Goal: Task Accomplishment & Management: Manage account settings

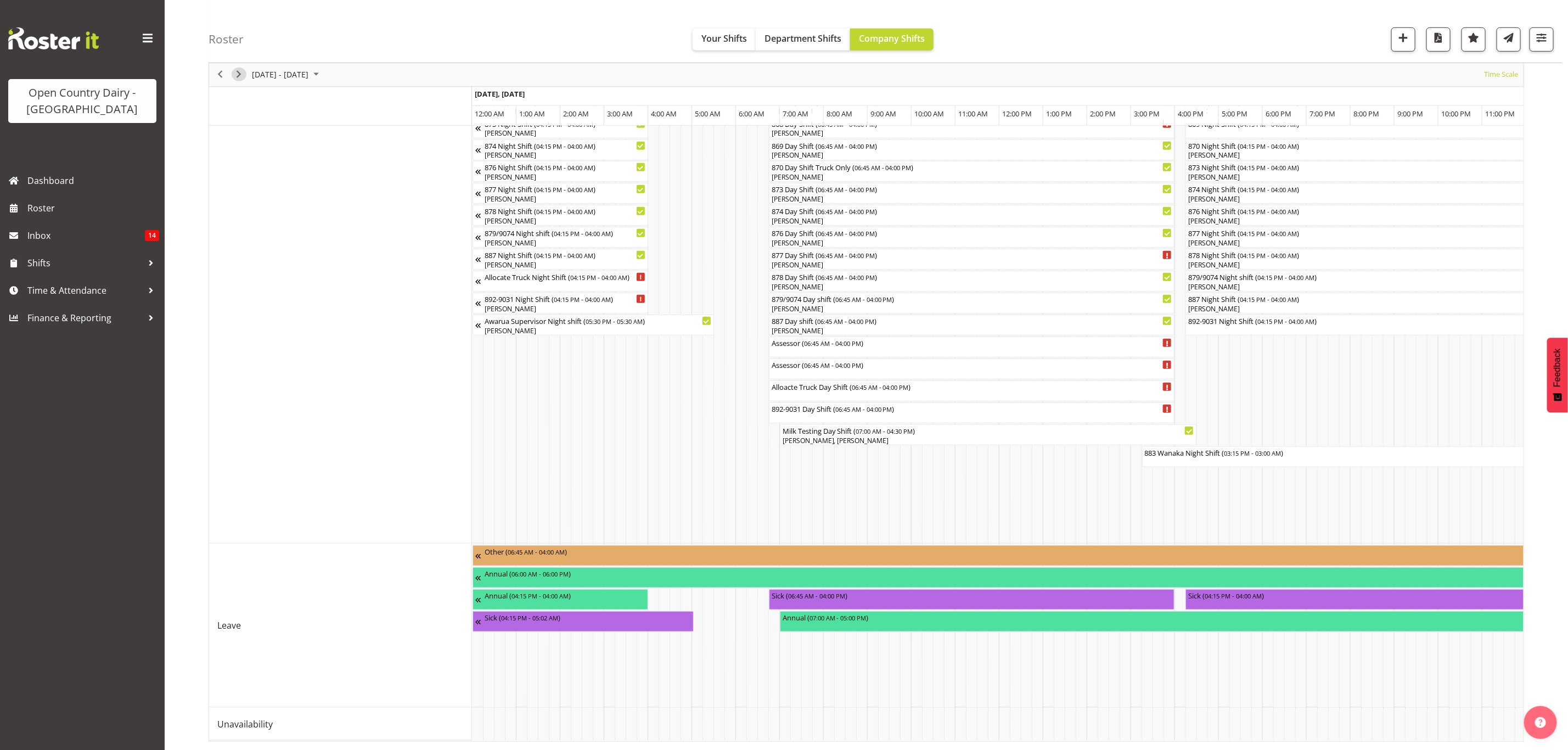
click at [236, 72] on span "Next" at bounding box center [238, 75] width 13 height 14
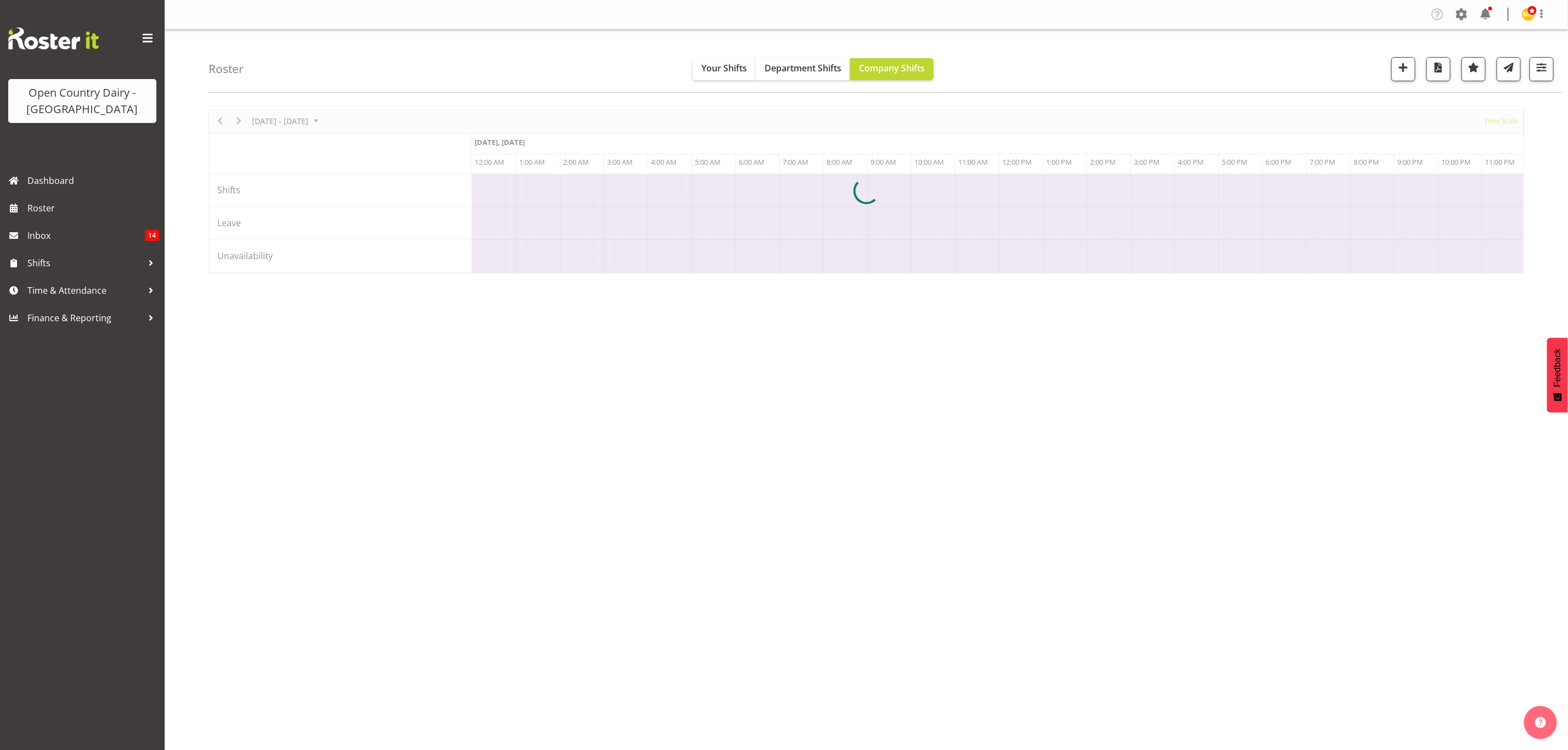
click at [748, 274] on div at bounding box center [866, 191] width 1315 height 164
click at [484, 274] on div at bounding box center [866, 191] width 1315 height 164
click at [500, 274] on div at bounding box center [866, 191] width 1315 height 164
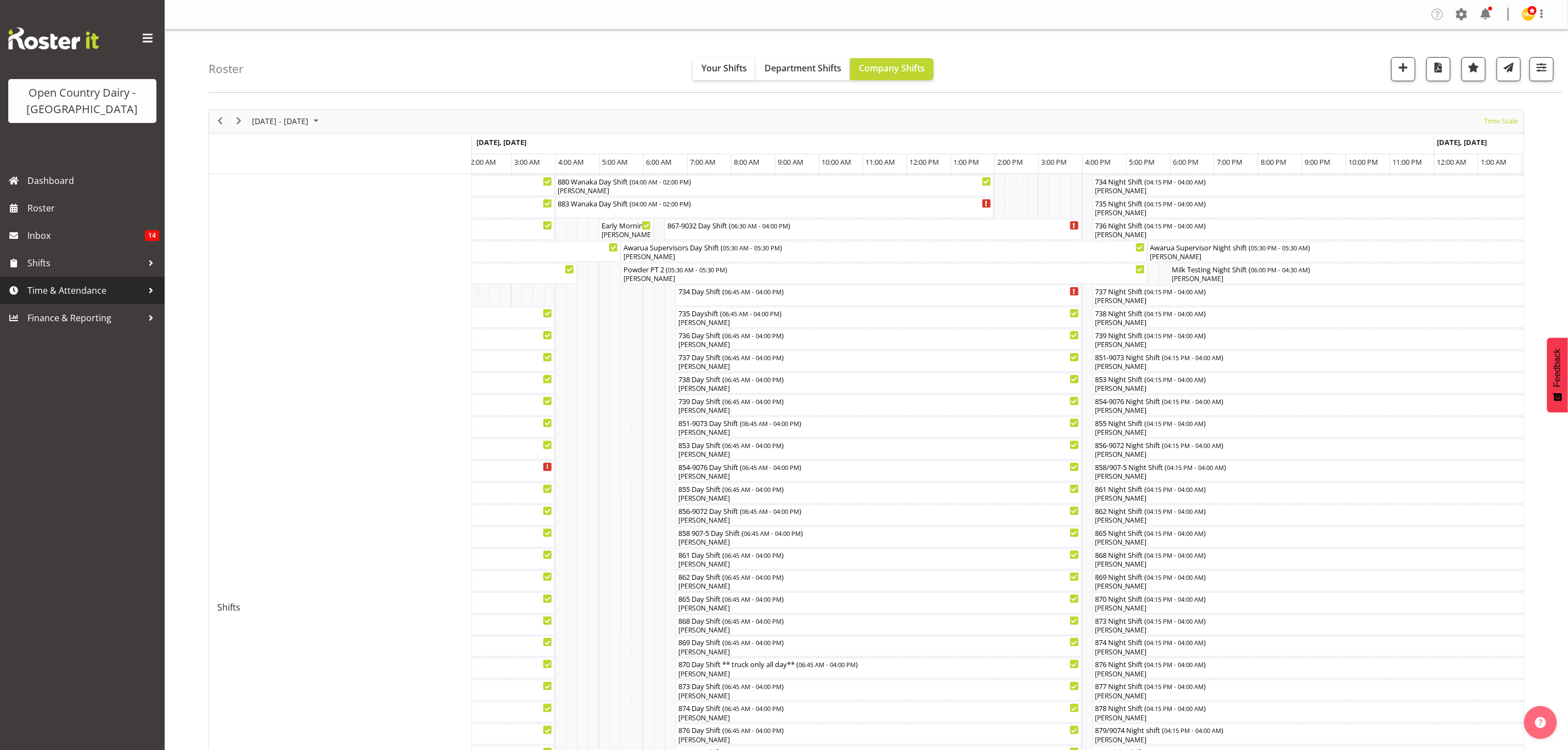
click at [101, 289] on span "Time & Attendance" at bounding box center [85, 290] width 115 height 17
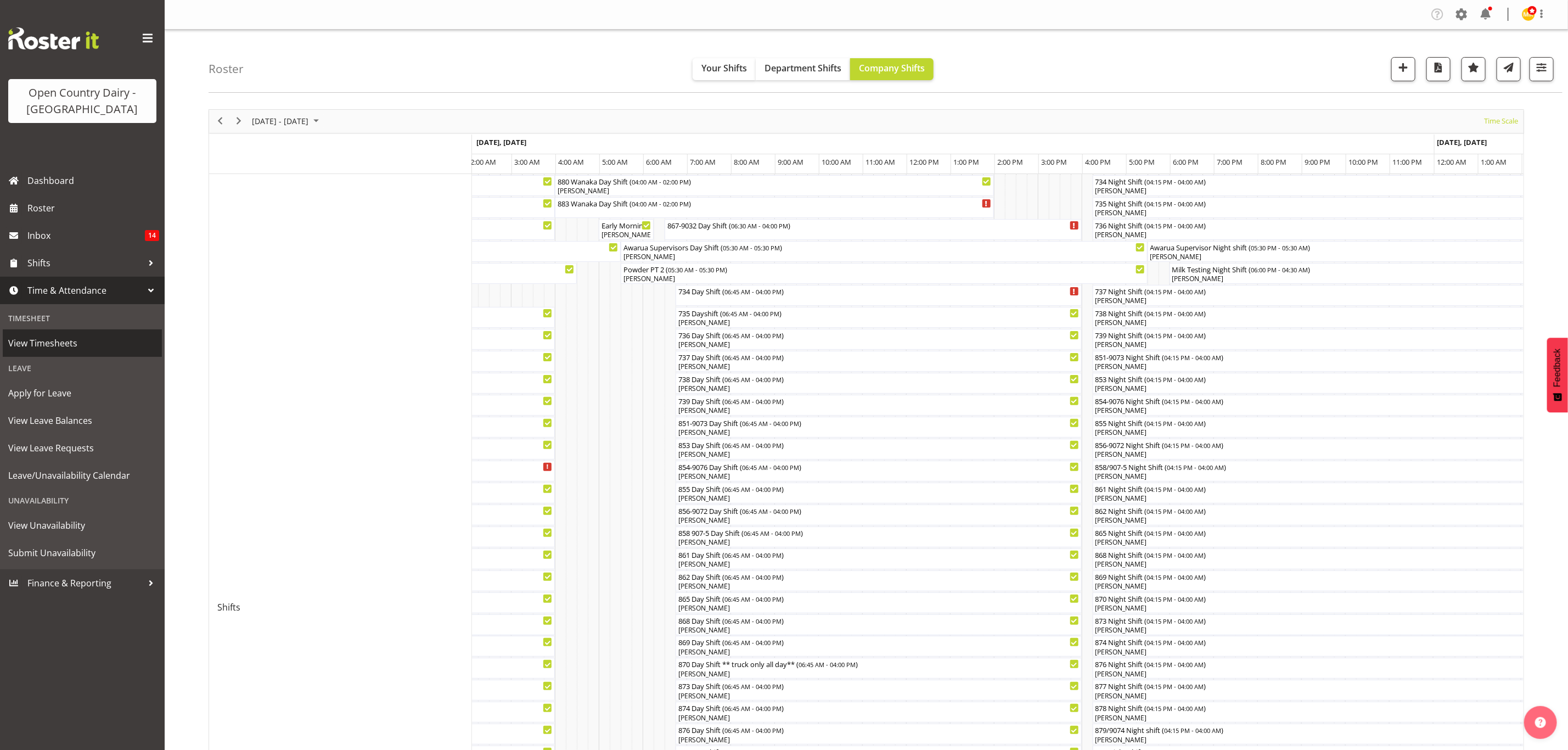
click at [99, 345] on span "View Timesheets" at bounding box center [82, 343] width 148 height 17
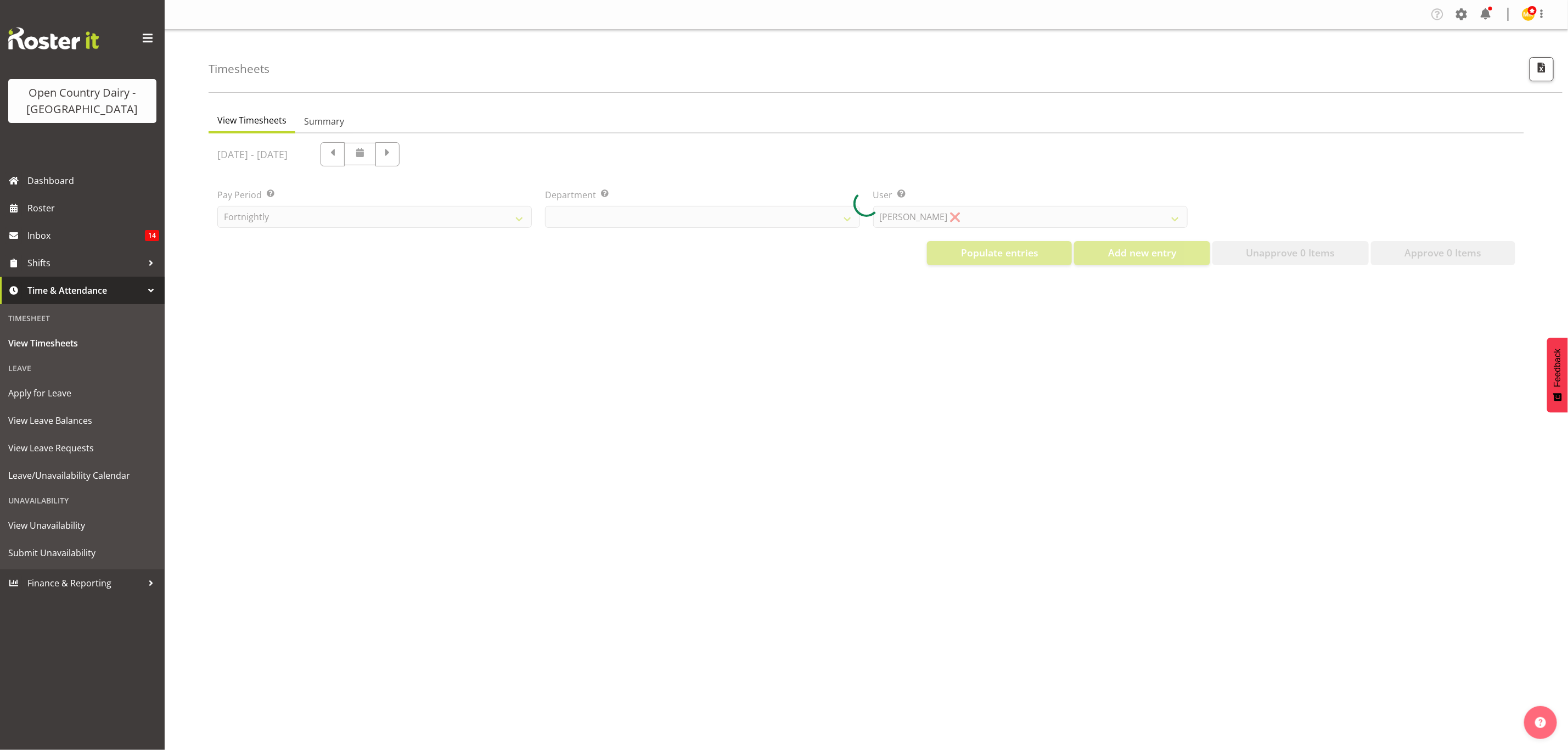
select select "699"
select select "8449"
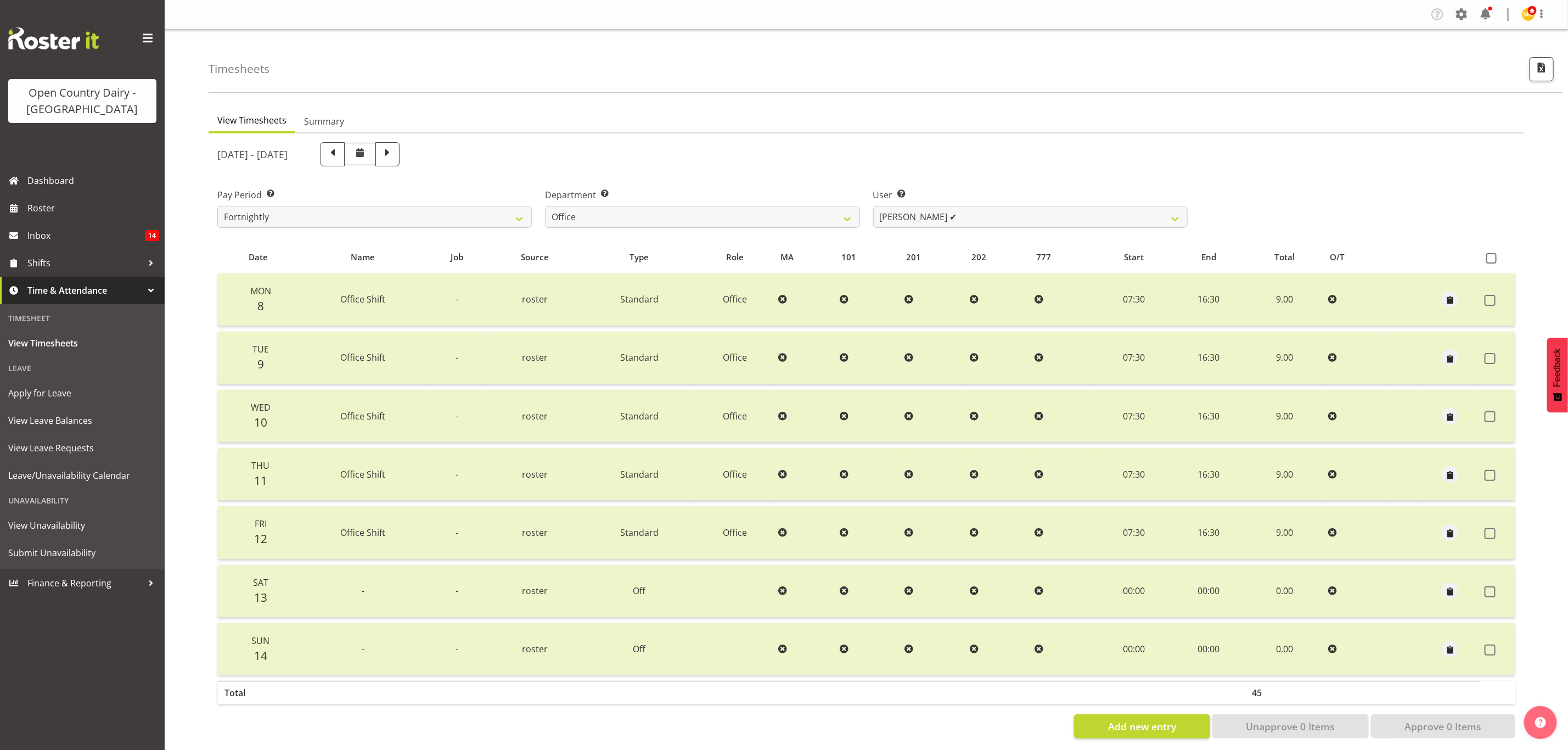
click at [1011, 230] on div "User Select user. Note: This is filtered down by the previous two drop-down ite…" at bounding box center [1030, 203] width 327 height 61
click at [1014, 217] on select "Clare Welland ✔ Corey Millan ✔ Jessica Greenwood ❌ Michael Campbell ✔ Michelle …" at bounding box center [1030, 217] width 314 height 22
drag, startPoint x: 904, startPoint y: 141, endPoint x: 685, endPoint y: 191, distance: 224.6
click at [902, 140] on div "September 8th - September 14th 2025" at bounding box center [702, 154] width 983 height 37
click at [344, 226] on select "Fortnightly" at bounding box center [374, 217] width 314 height 22
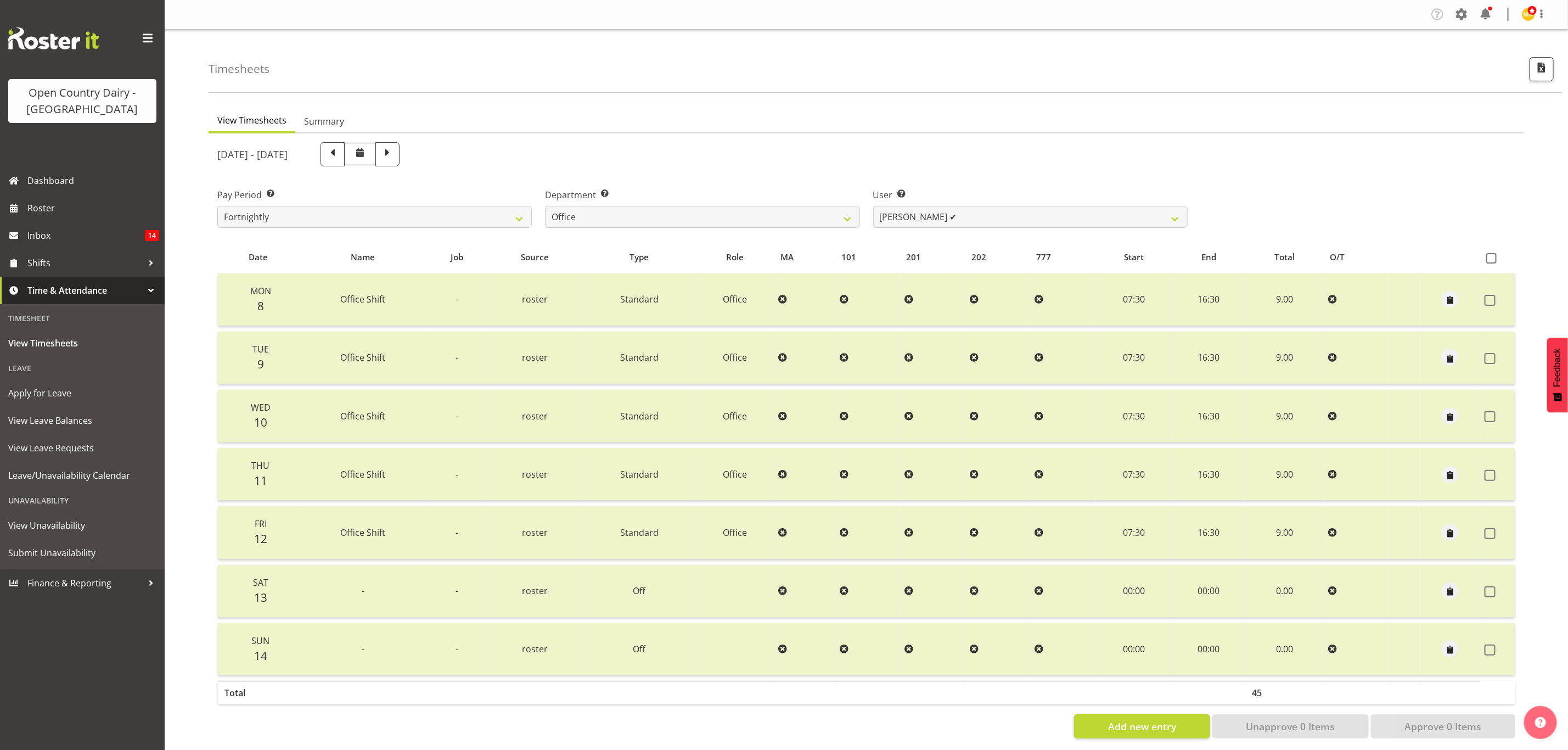
drag, startPoint x: 747, startPoint y: 111, endPoint x: 654, endPoint y: 119, distance: 93.3
click at [747, 110] on ul "View Timesheets Summary" at bounding box center [866, 121] width 1315 height 24
click at [81, 345] on span "View Timesheets" at bounding box center [82, 343] width 148 height 17
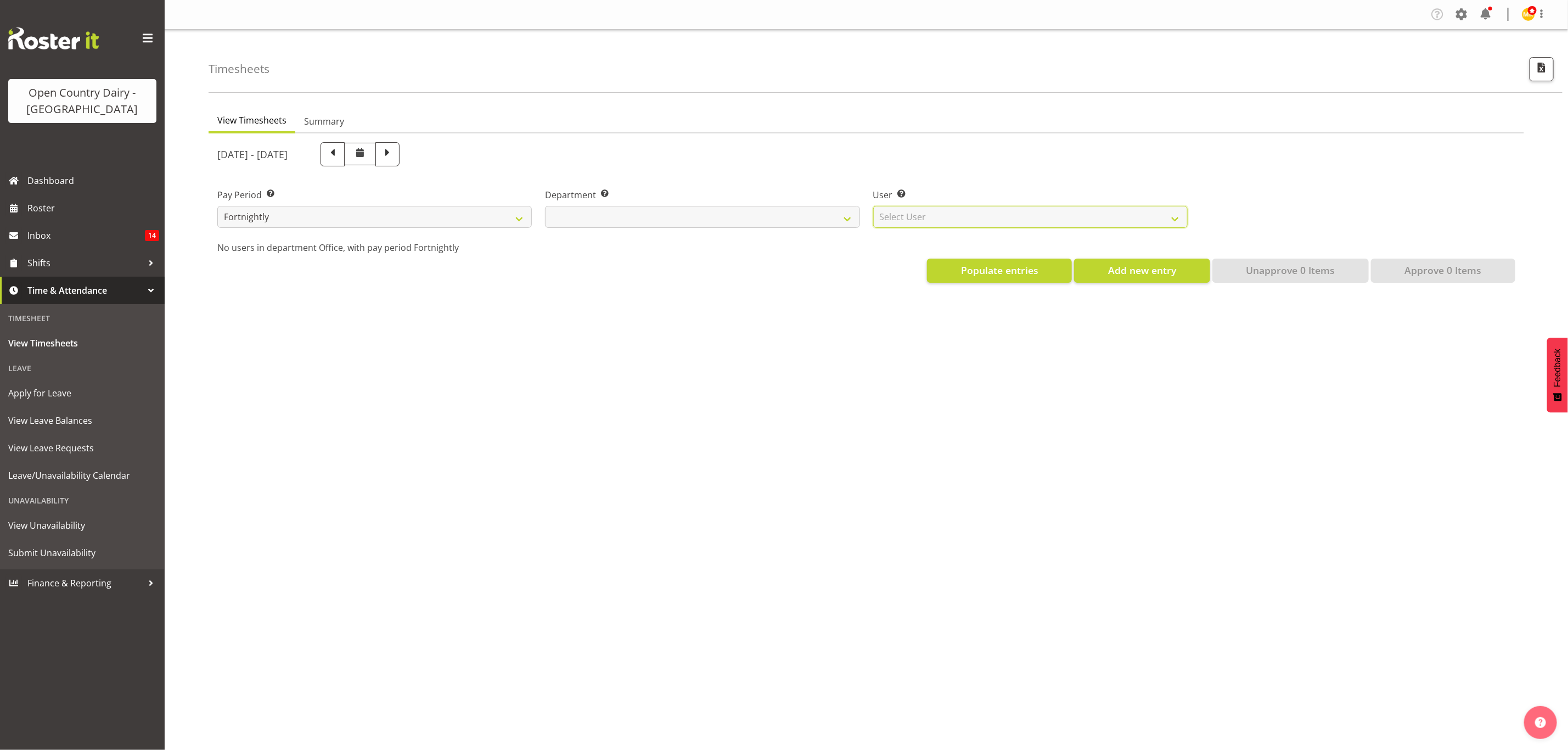
drag, startPoint x: 0, startPoint y: 0, endPoint x: 914, endPoint y: 223, distance: 940.8
click at [914, 223] on div "September 8th - September 14th 2025 Pay Period Select which pay period you woul…" at bounding box center [866, 209] width 1298 height 147
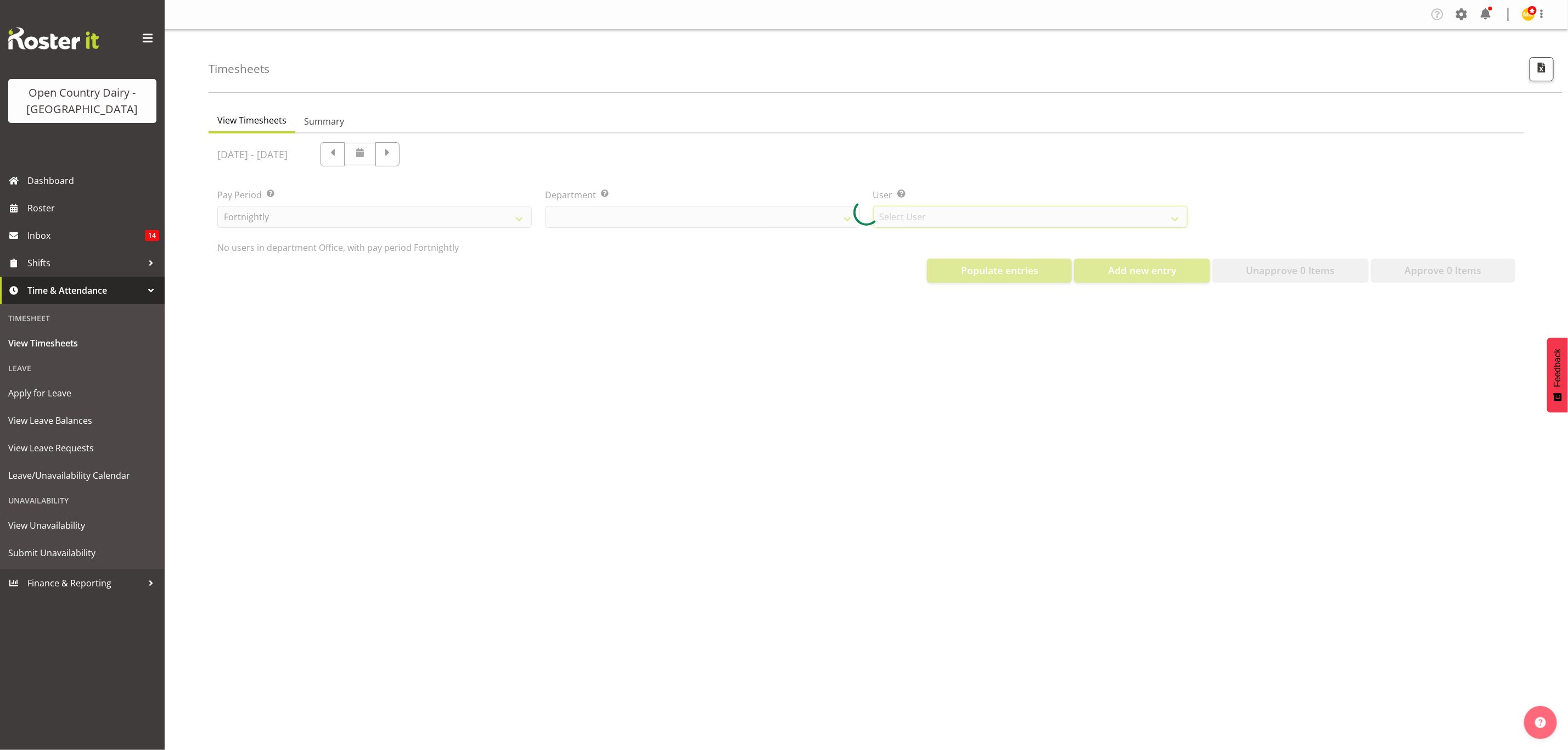
select select "699"
select select "8449"
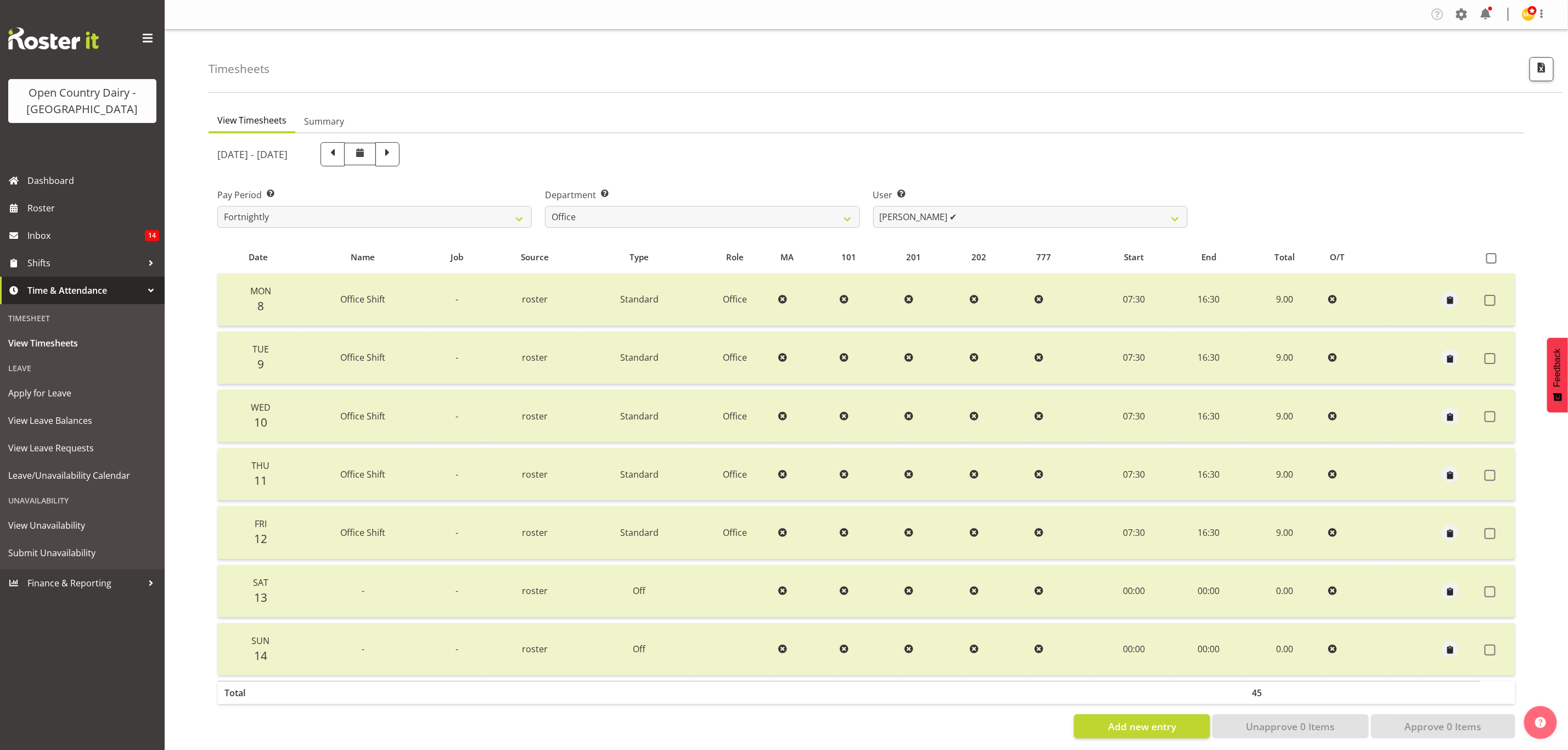
click at [898, 117] on ul "View Timesheets Summary" at bounding box center [866, 121] width 1315 height 24
click at [736, 214] on select "734 735 736 737 738 739 851 853 854 855 856 858 861 862 865 867-9032 868 869 87…" at bounding box center [702, 217] width 314 height 22
click at [692, 141] on div "September 8th - September 14th 2025" at bounding box center [702, 154] width 983 height 37
click at [316, 115] on span "Summary" at bounding box center [324, 121] width 40 height 13
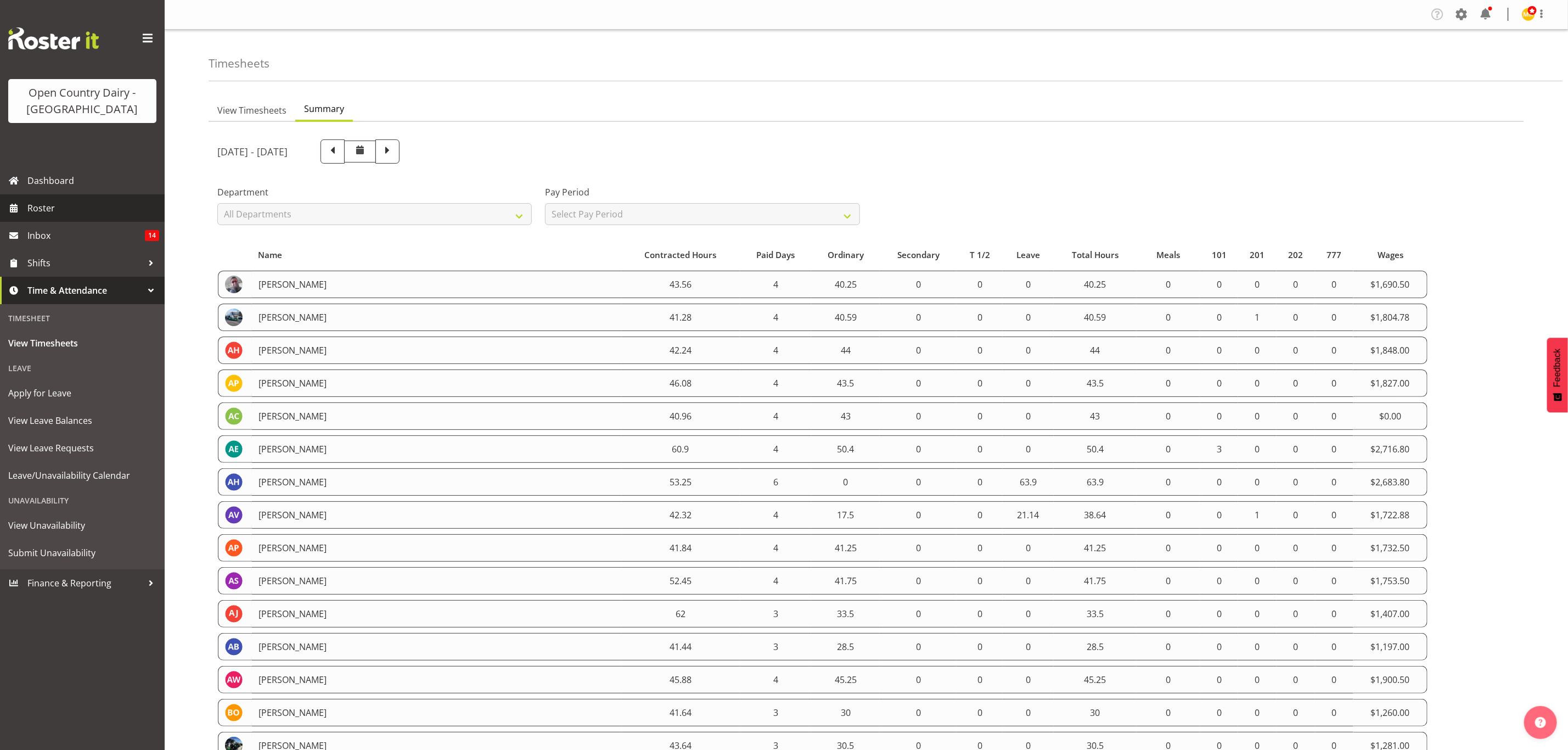
click at [90, 204] on span "Roster" at bounding box center [93, 208] width 132 height 17
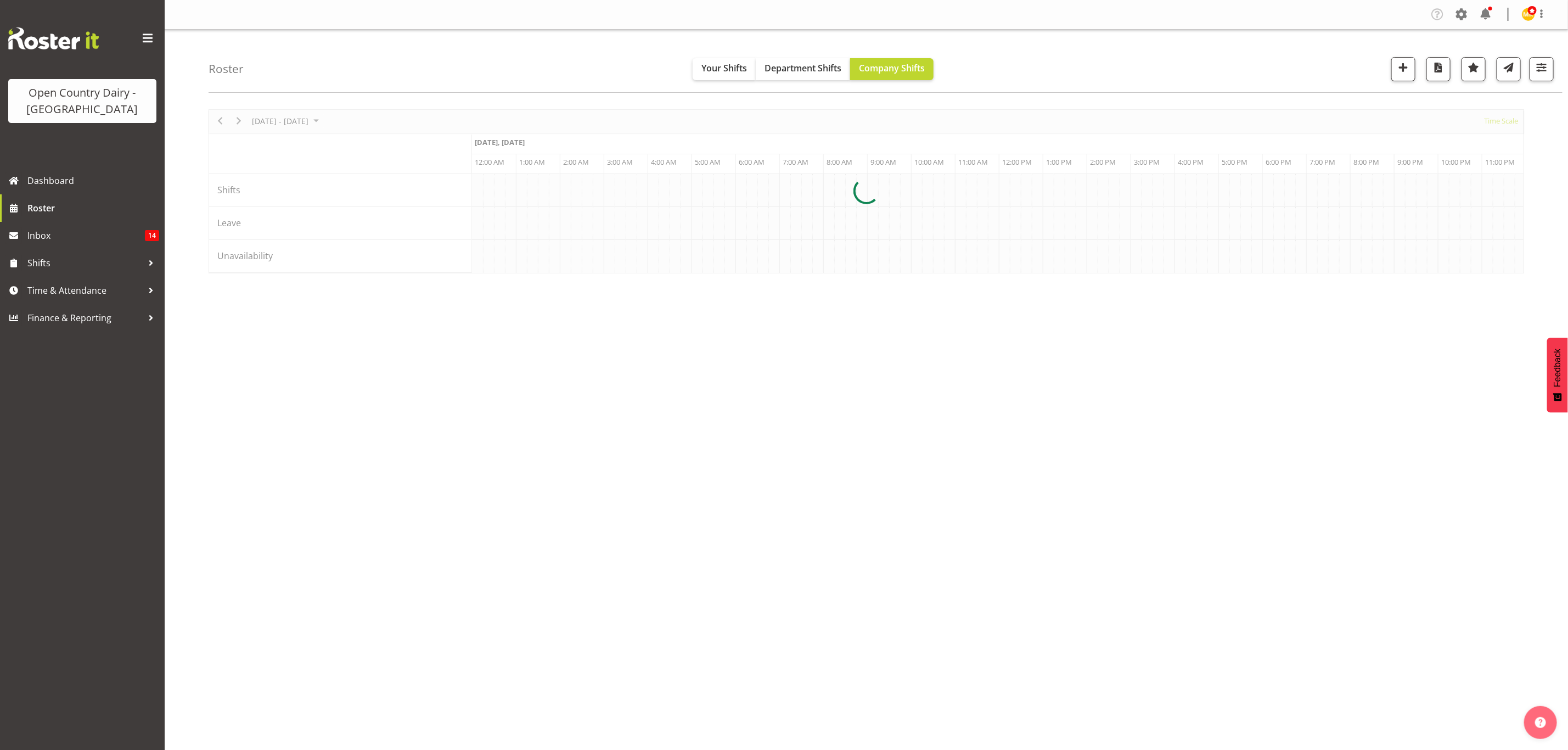
scroll to position [0, 4213]
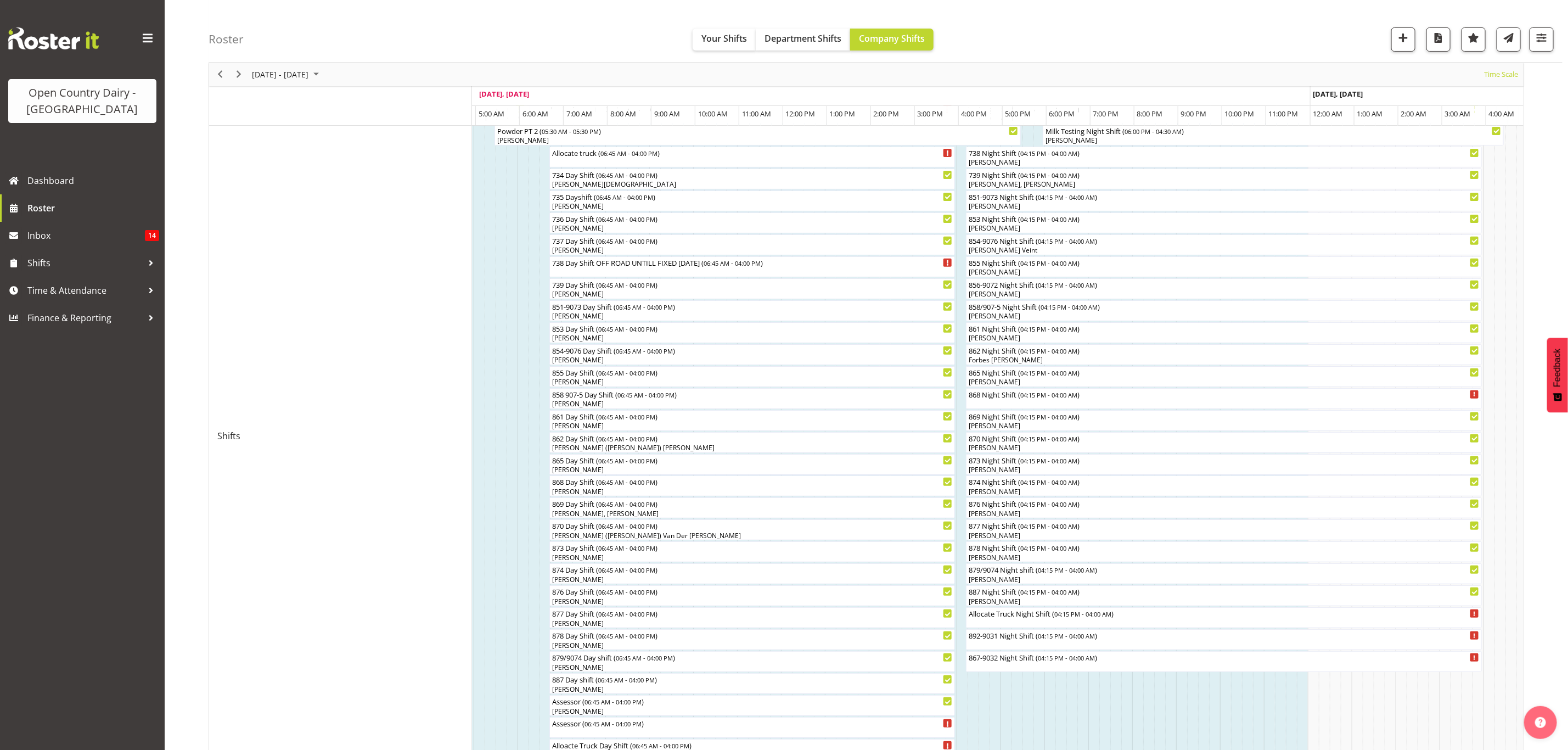
scroll to position [165, 0]
